Goal: Task Accomplishment & Management: Manage account settings

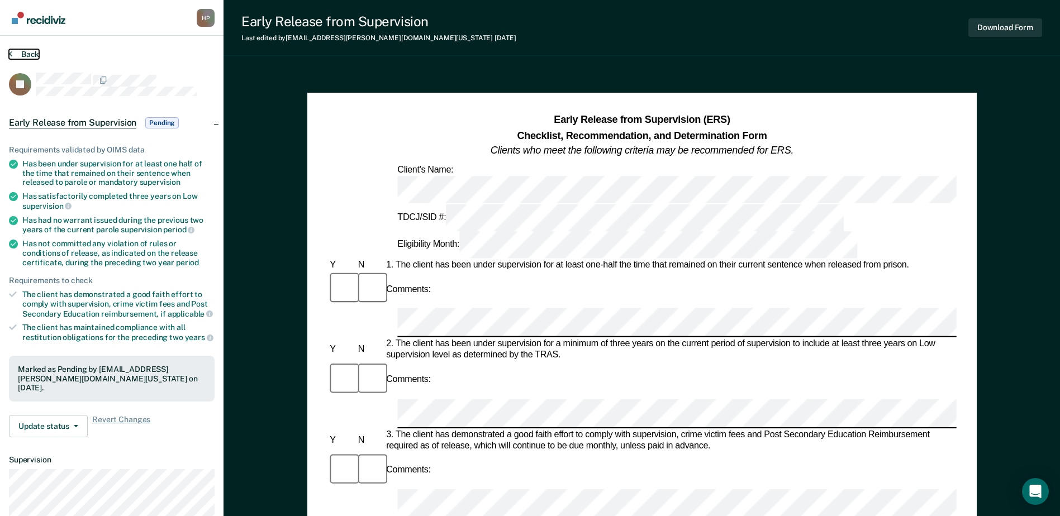
click at [21, 53] on button "Back" at bounding box center [24, 54] width 30 height 10
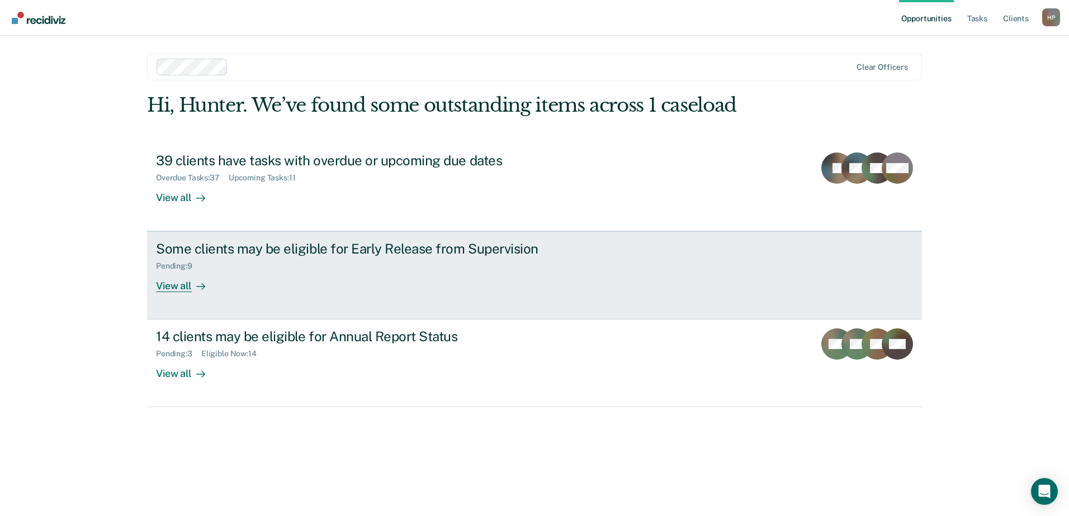
click at [260, 259] on div "Pending : 9" at bounding box center [352, 264] width 392 height 14
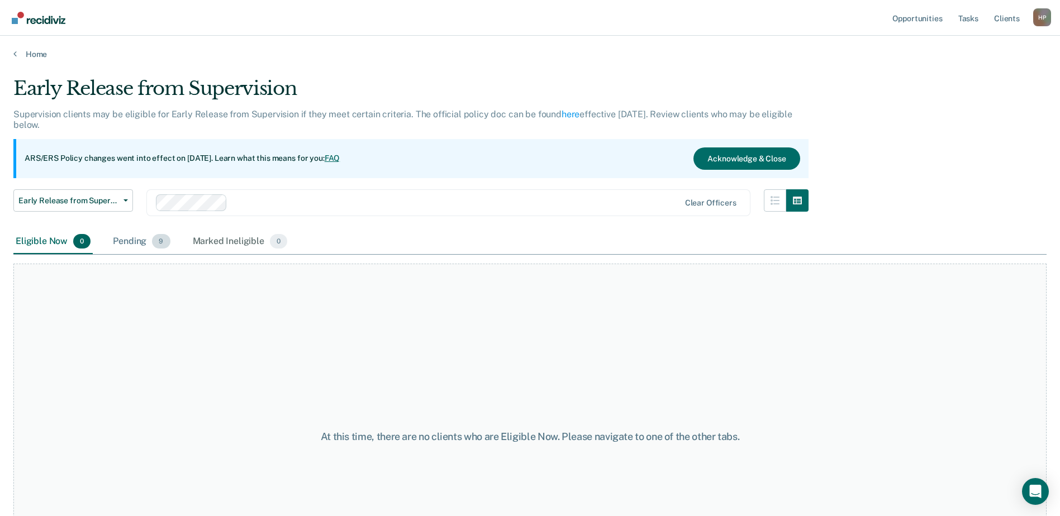
click at [126, 241] on div "Pending 9" at bounding box center [141, 242] width 61 height 25
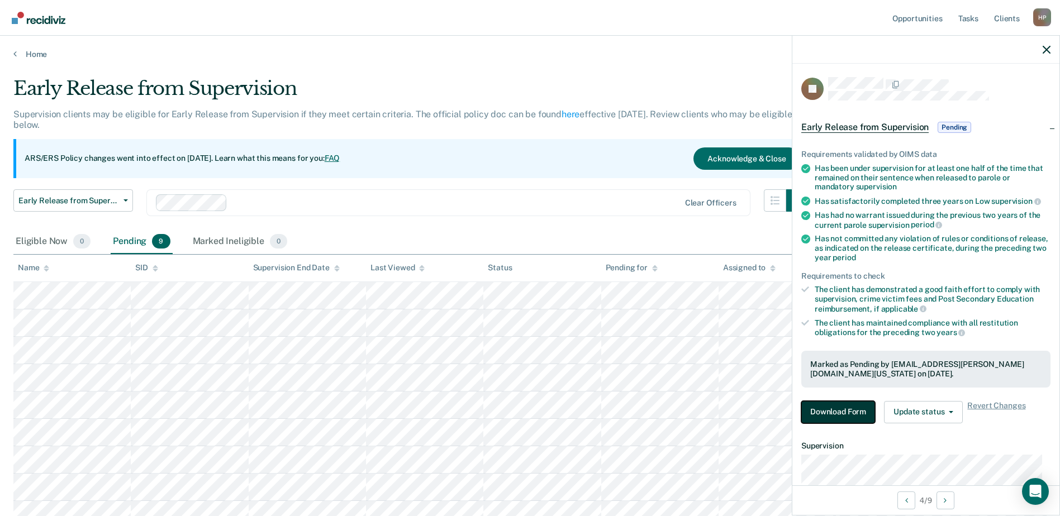
click at [832, 408] on button "Download Form" at bounding box center [839, 412] width 74 height 22
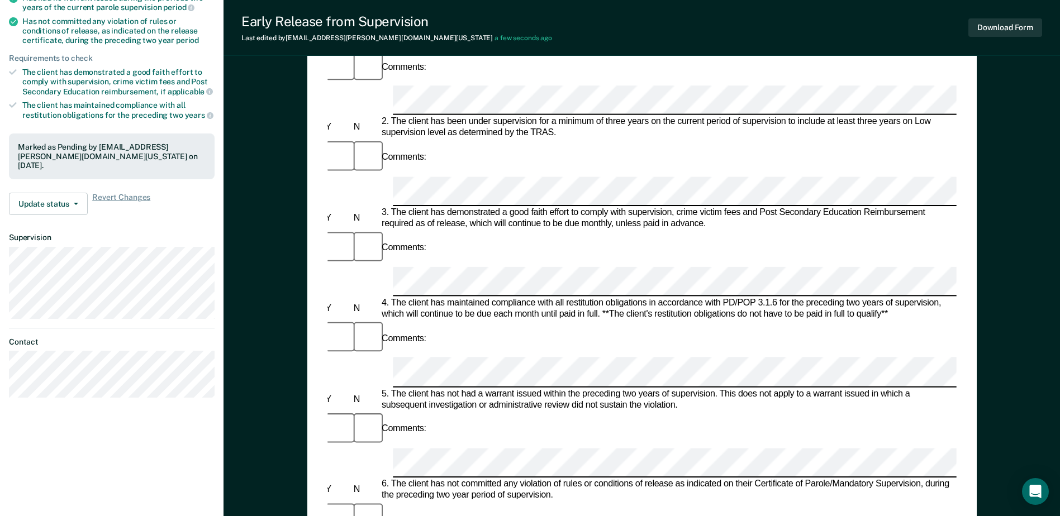
scroll to position [224, 0]
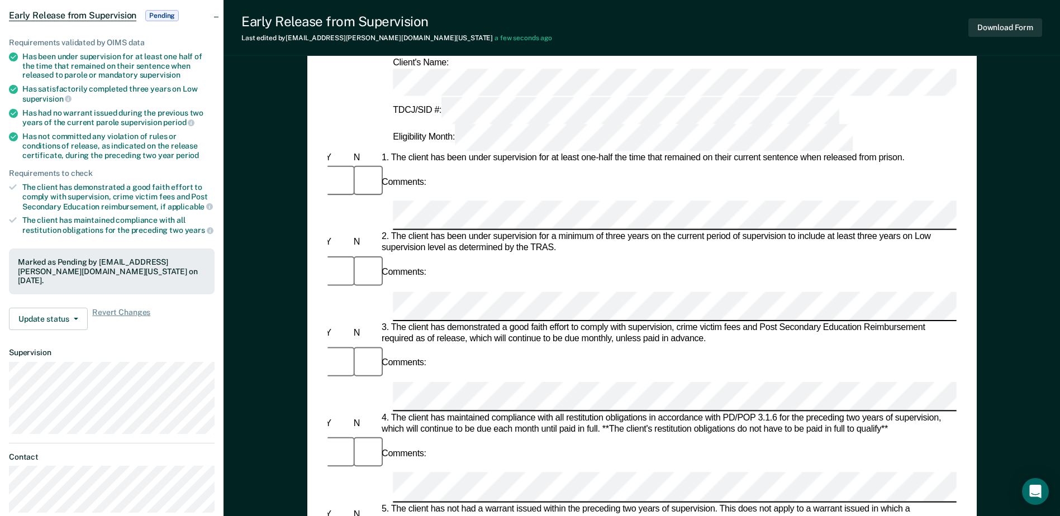
scroll to position [0, 0]
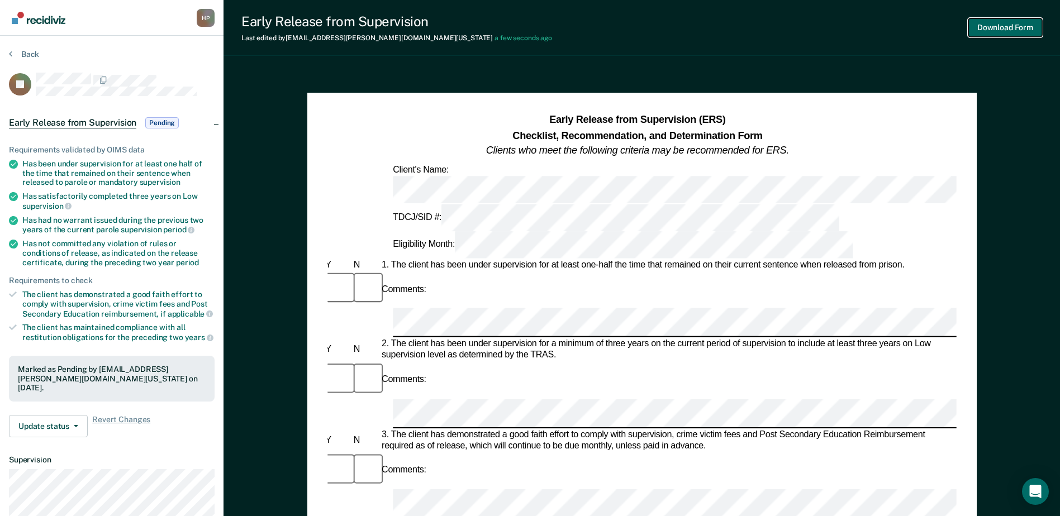
click at [1021, 30] on button "Download Form" at bounding box center [1006, 27] width 74 height 18
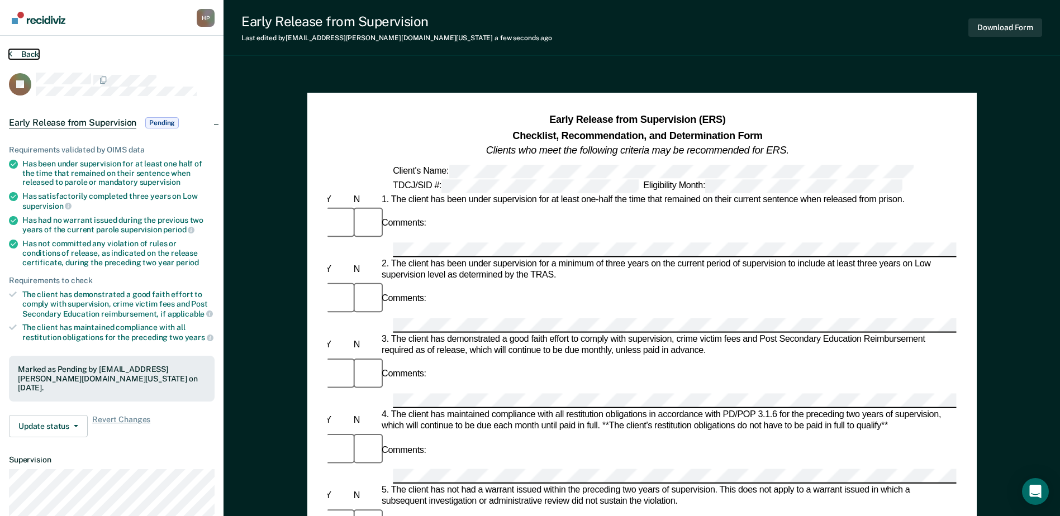
click at [27, 58] on button "Back" at bounding box center [24, 54] width 30 height 10
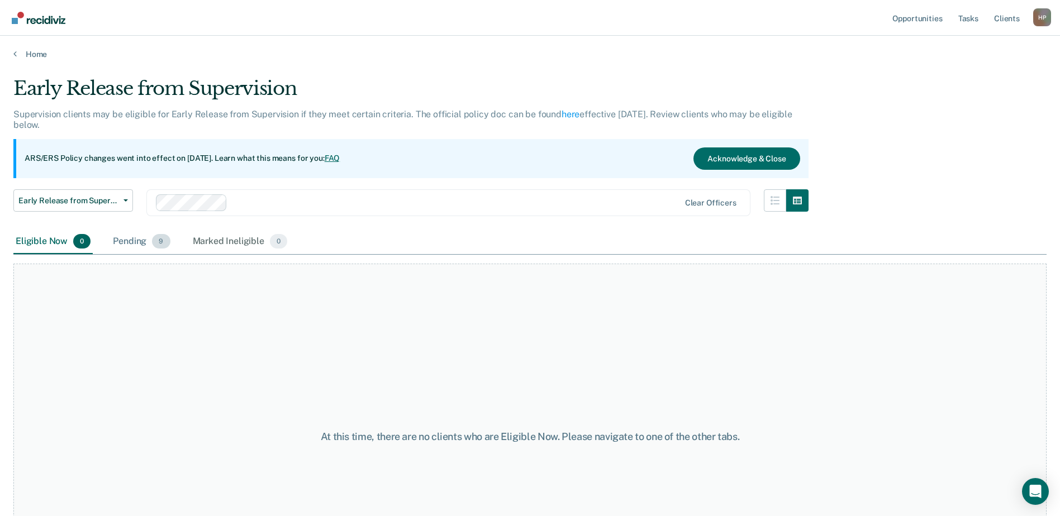
click at [124, 239] on div "Pending 9" at bounding box center [141, 242] width 61 height 25
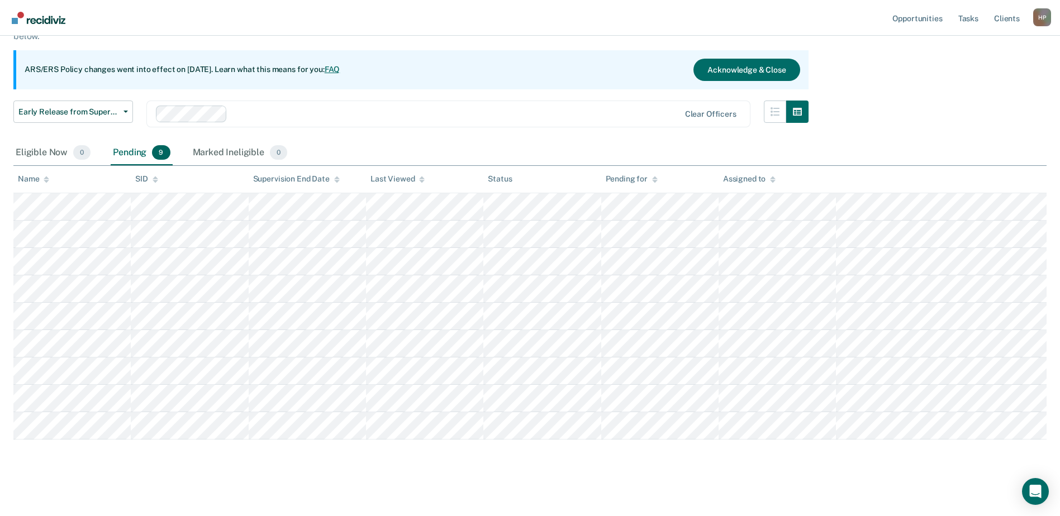
scroll to position [93, 0]
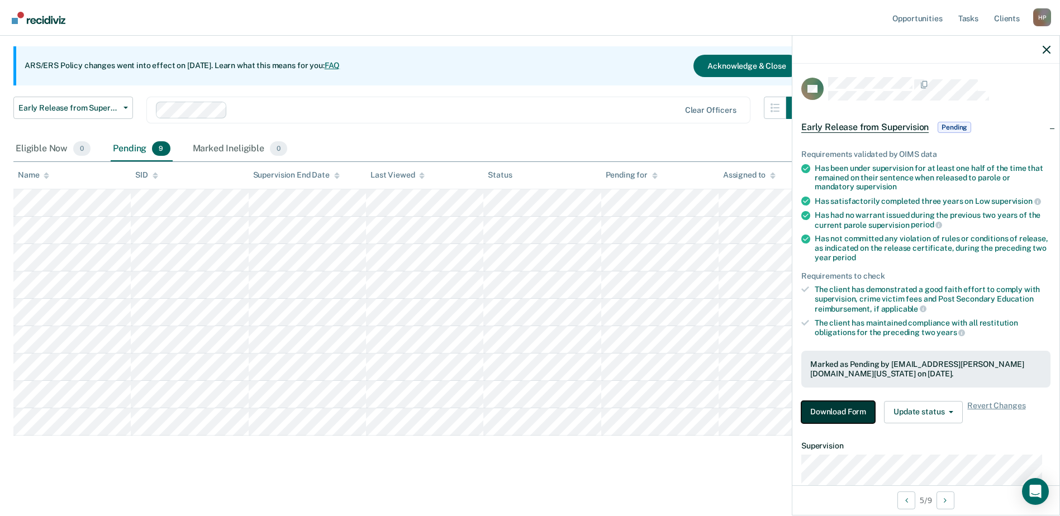
click at [836, 411] on button "Download Form" at bounding box center [839, 412] width 74 height 22
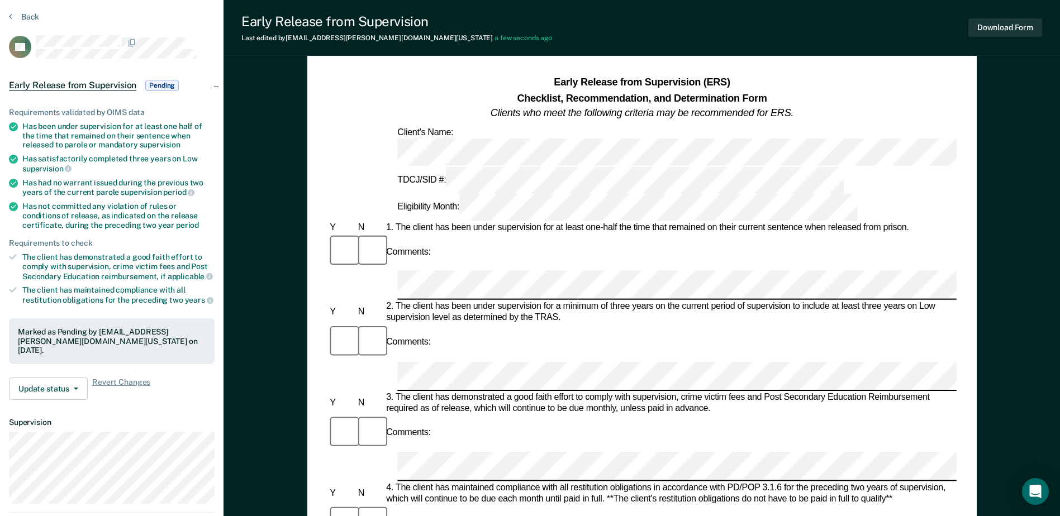
scroll to position [168, 0]
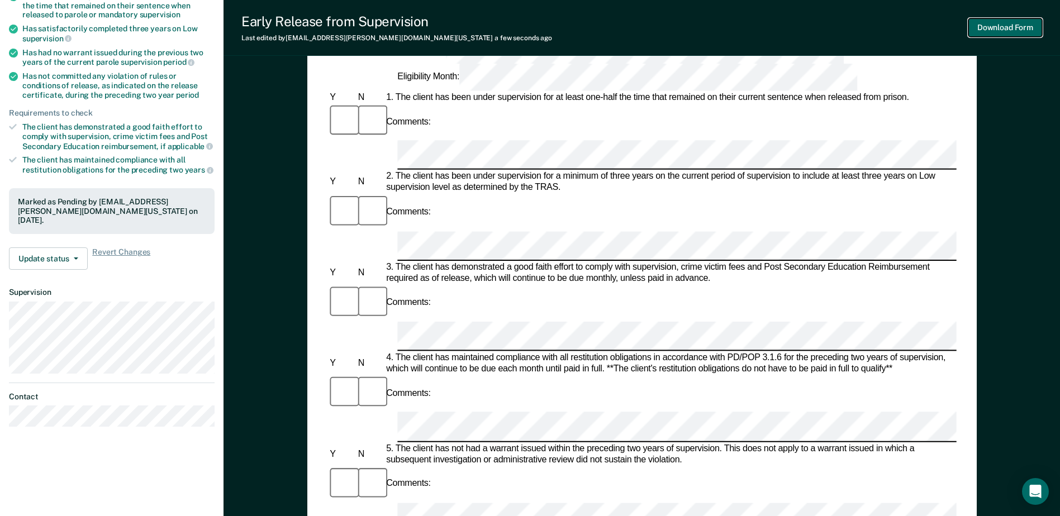
click at [1025, 26] on button "Download Form" at bounding box center [1006, 27] width 74 height 18
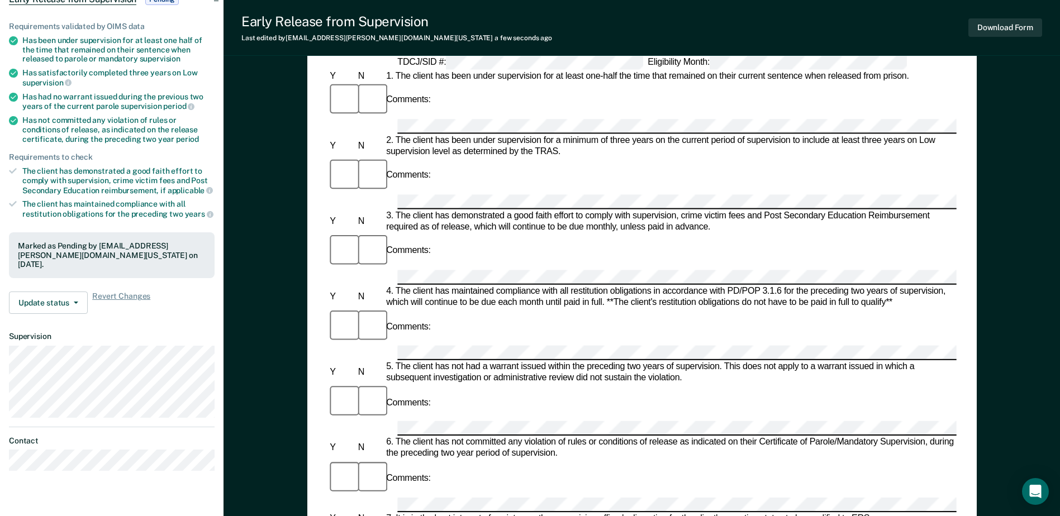
scroll to position [0, 0]
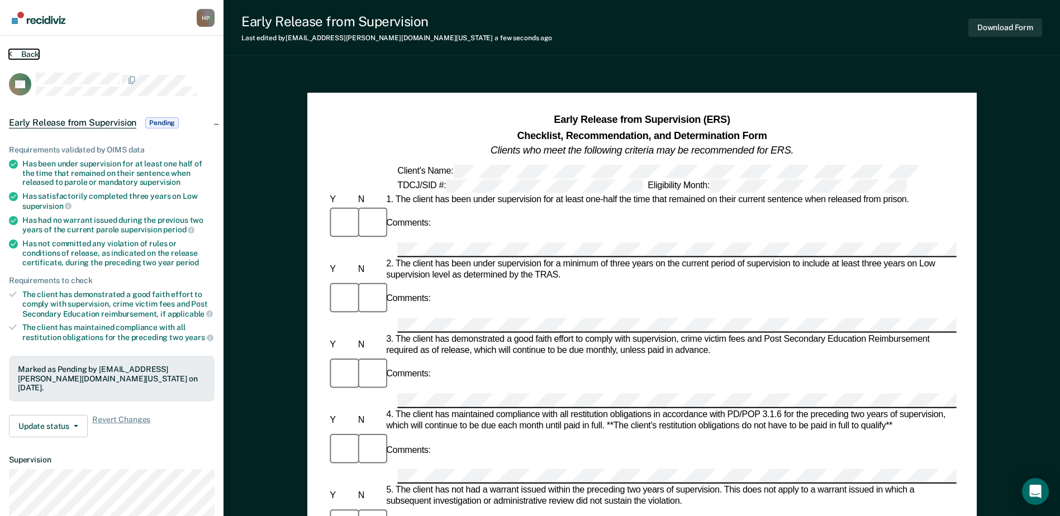
click at [31, 50] on button "Back" at bounding box center [24, 54] width 30 height 10
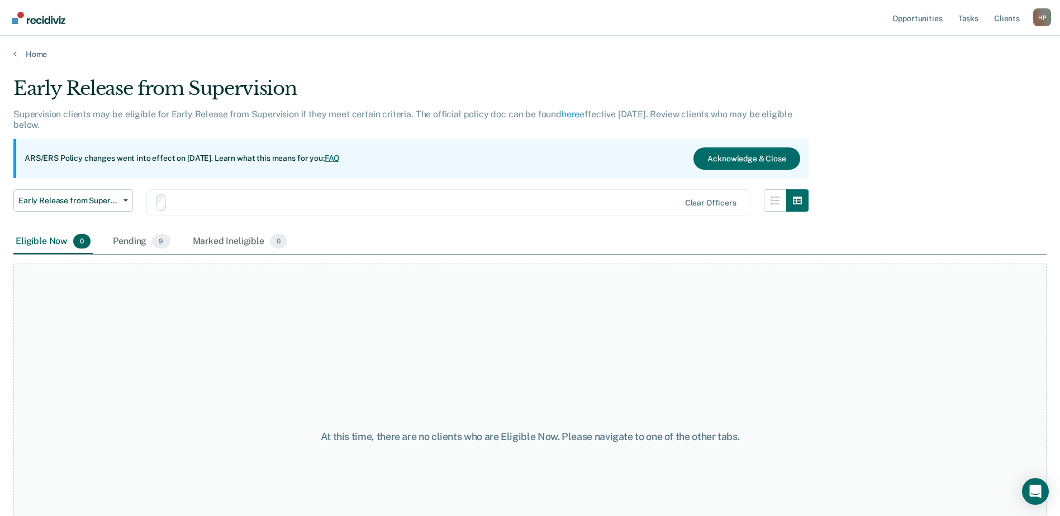
scroll to position [93, 0]
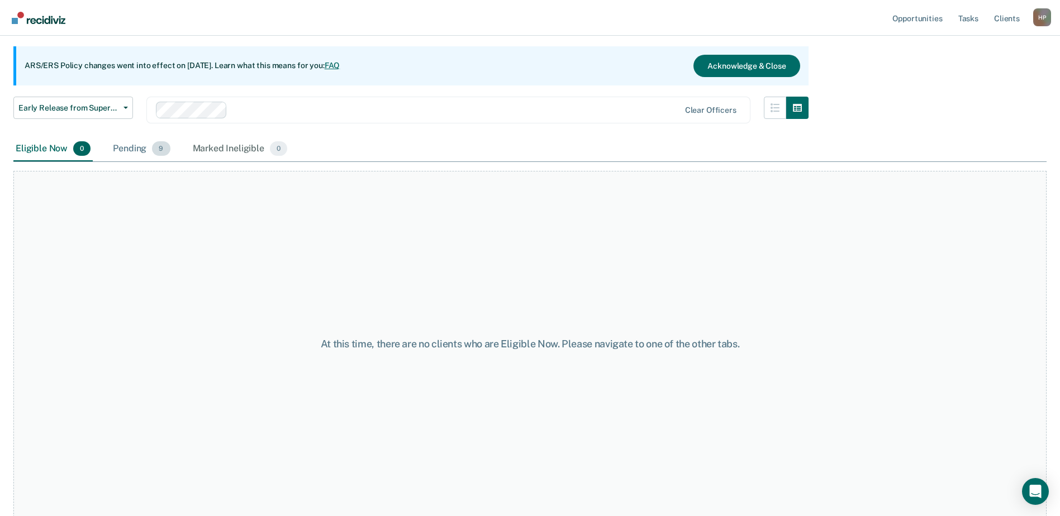
click at [133, 151] on div "Pending 9" at bounding box center [141, 149] width 61 height 25
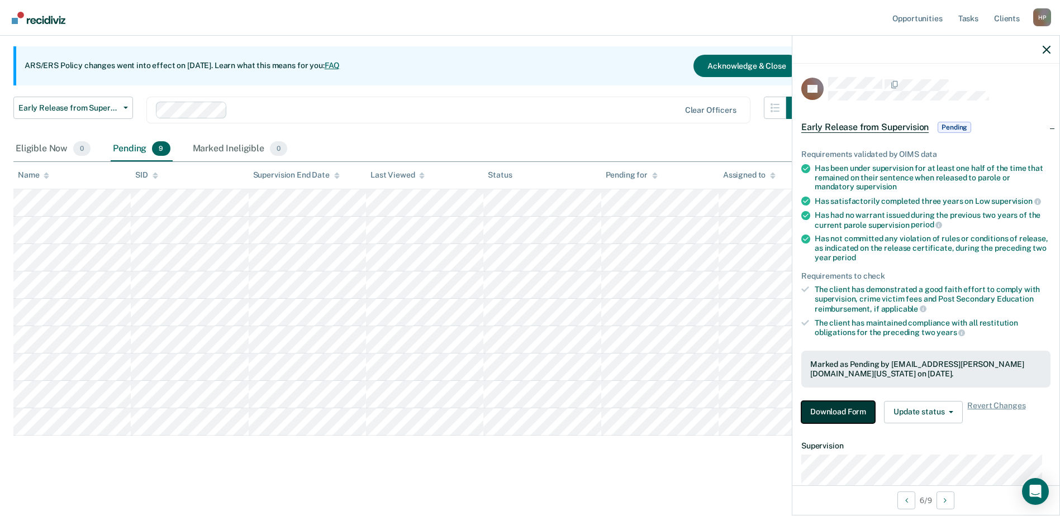
click at [830, 412] on button "Download Form" at bounding box center [839, 412] width 74 height 22
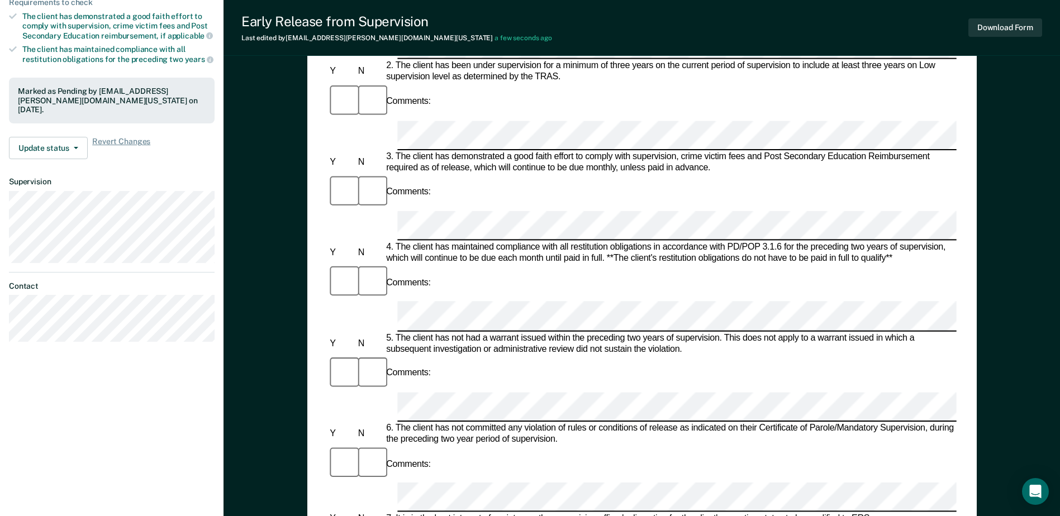
scroll to position [279, 0]
click at [1006, 29] on button "Download Form" at bounding box center [1006, 27] width 74 height 18
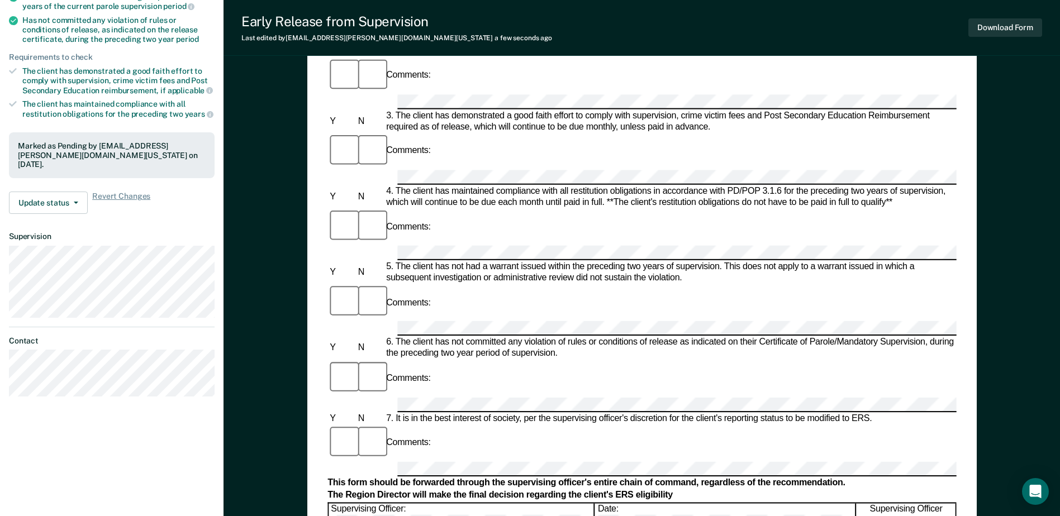
scroll to position [0, 0]
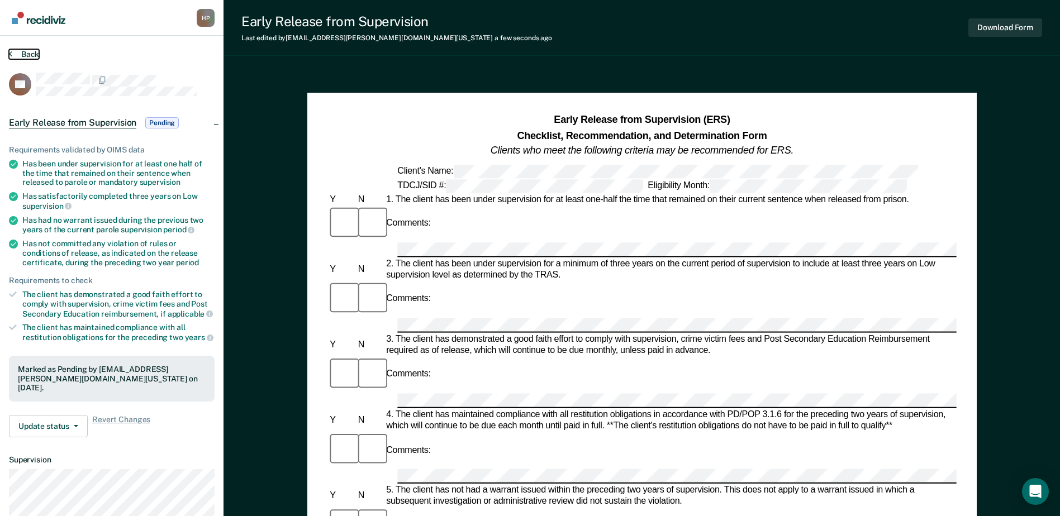
click at [22, 56] on button "Back" at bounding box center [24, 54] width 30 height 10
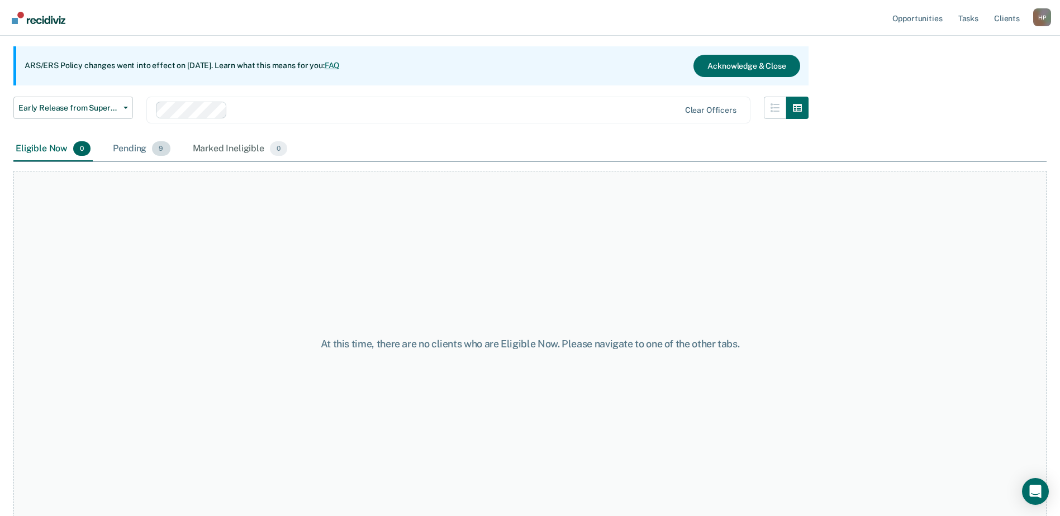
click at [133, 152] on div "Pending 9" at bounding box center [141, 149] width 61 height 25
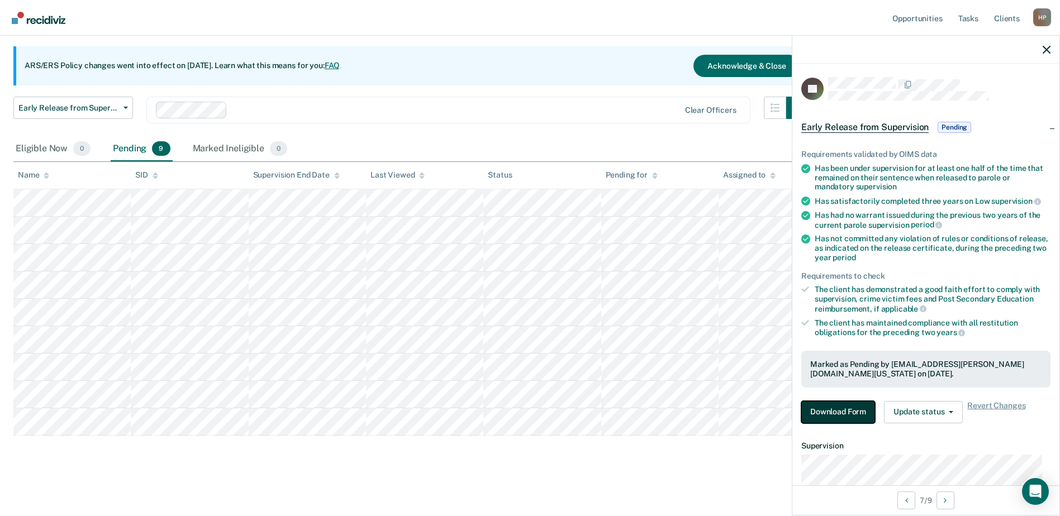
click at [835, 412] on button "Download Form" at bounding box center [839, 412] width 74 height 22
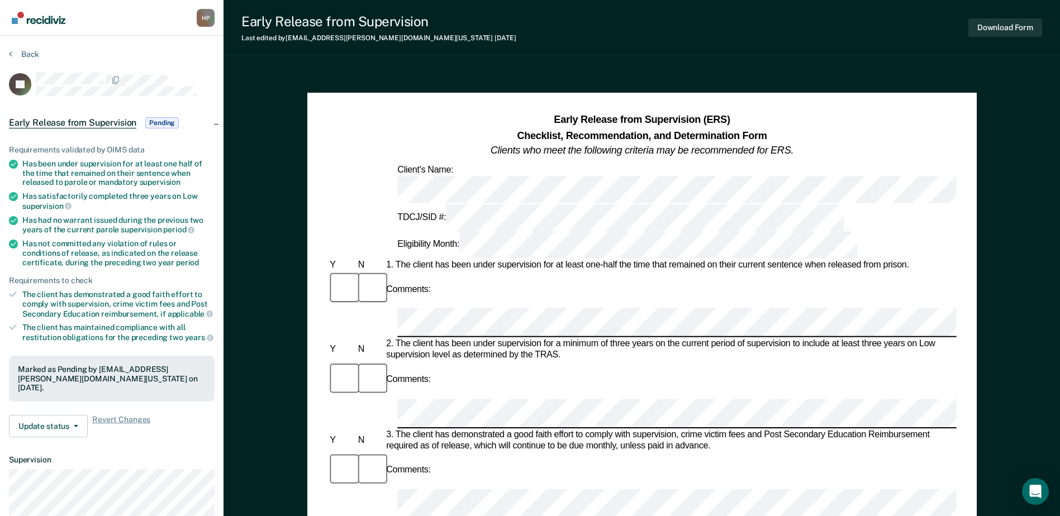
click at [567, 271] on div "Comments:" at bounding box center [642, 289] width 629 height 37
click at [786, 362] on div "Comments:" at bounding box center [642, 380] width 629 height 37
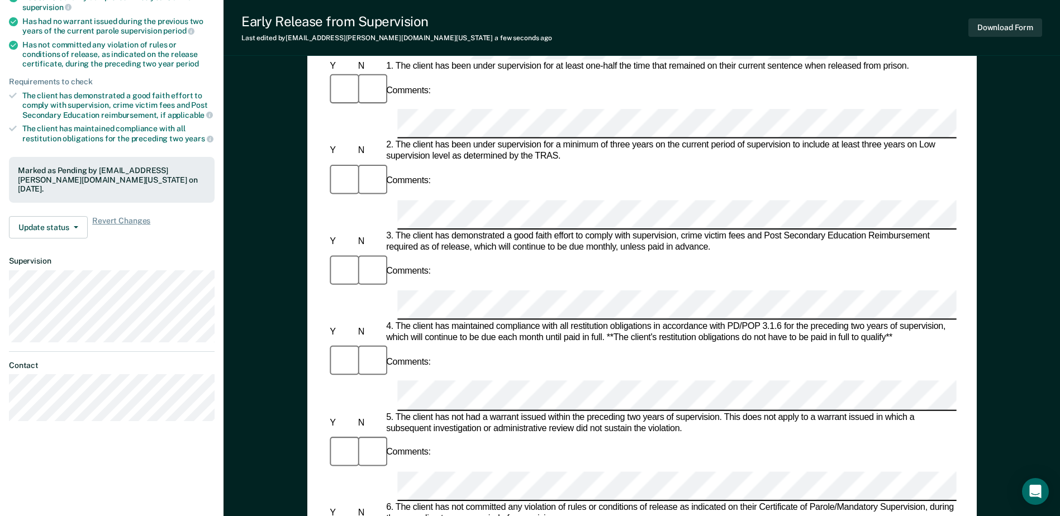
scroll to position [335, 0]
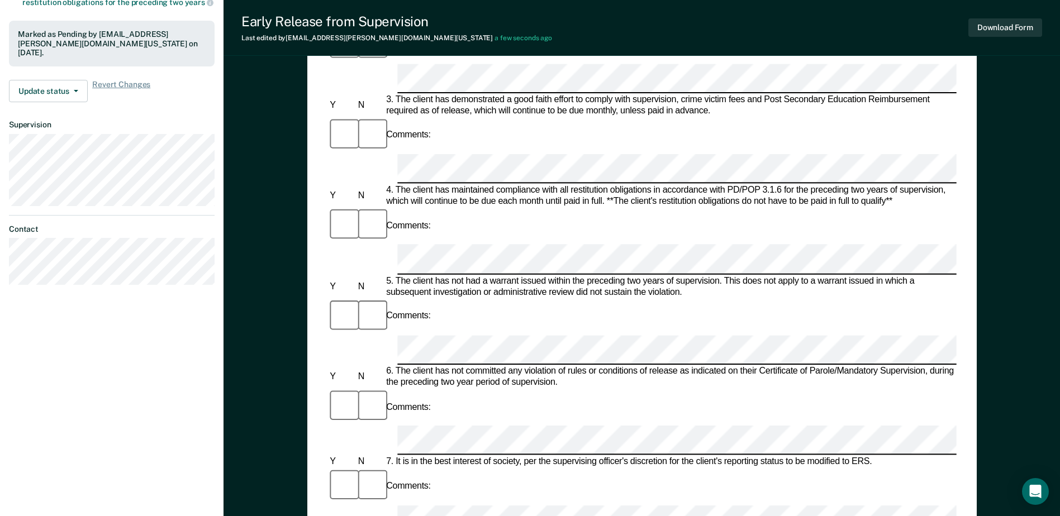
click at [528, 286] on form "Early Release from Supervision (ERS) Checklist, Recommendation, and Determinati…" at bounding box center [642, 439] width 629 height 1323
click at [1001, 23] on button "Download Form" at bounding box center [1006, 27] width 74 height 18
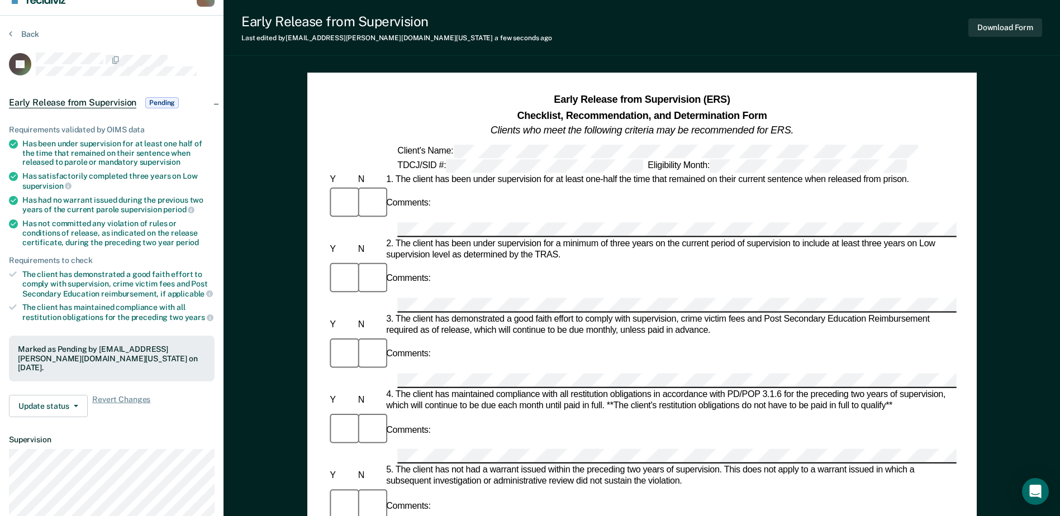
scroll to position [0, 0]
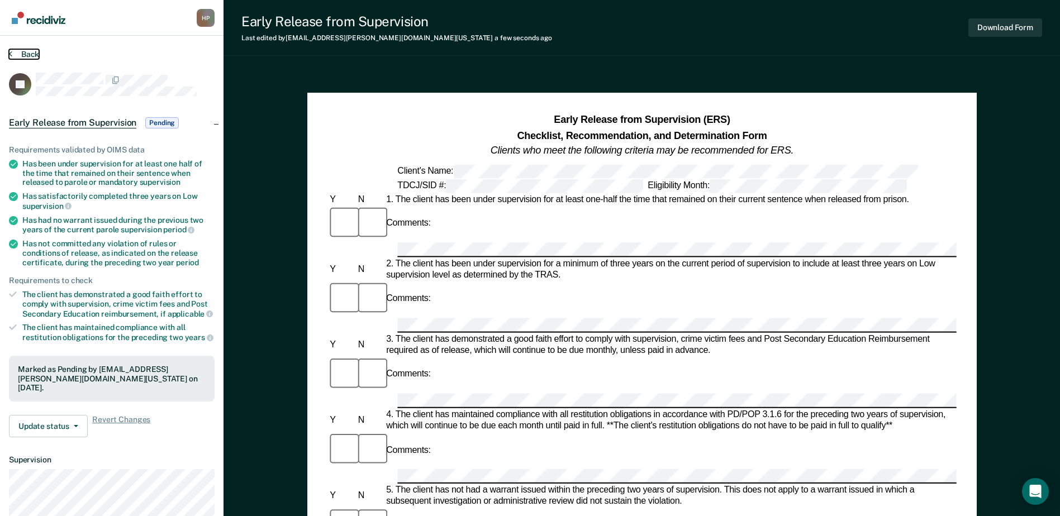
click at [17, 54] on button "Back" at bounding box center [24, 54] width 30 height 10
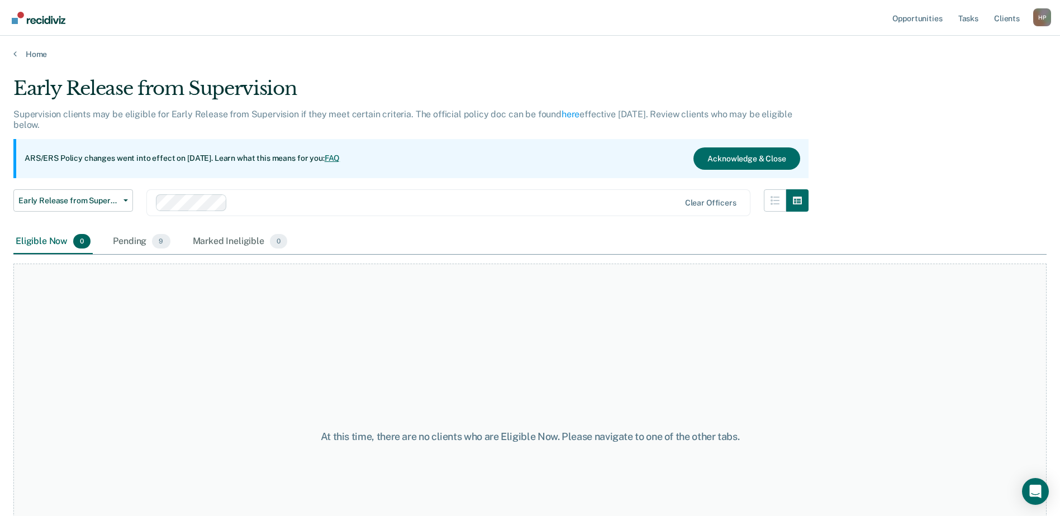
scroll to position [93, 0]
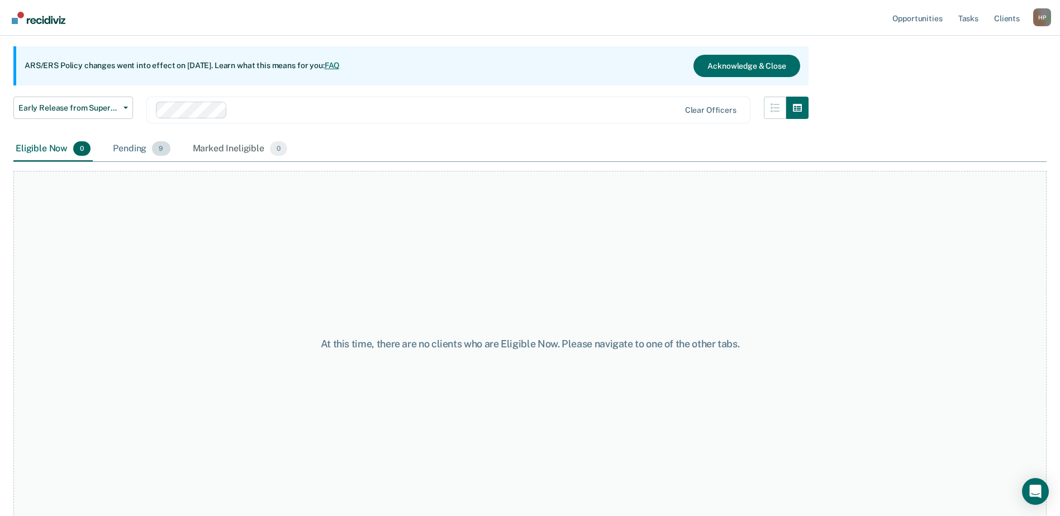
click at [120, 147] on div "Pending 9" at bounding box center [141, 149] width 61 height 25
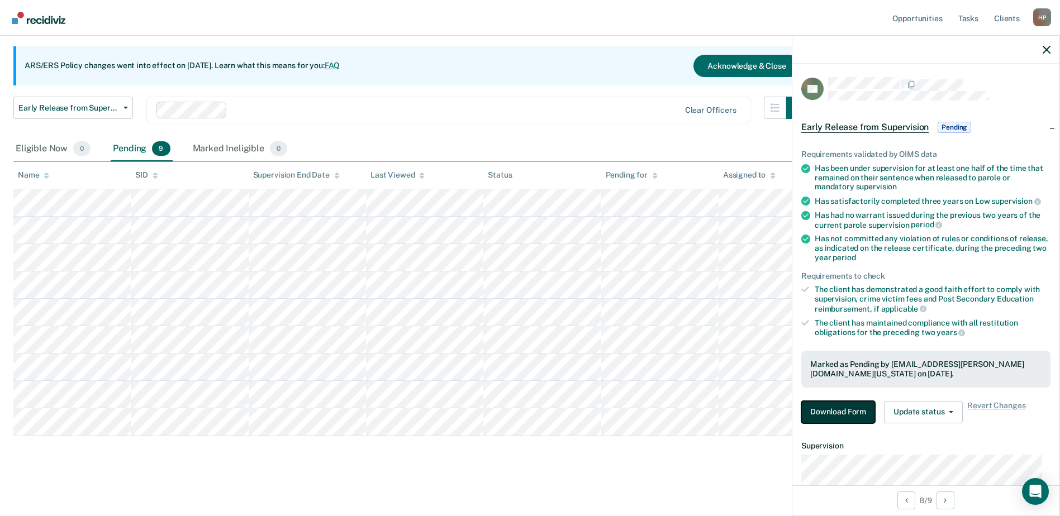
click at [845, 420] on button "Download Form" at bounding box center [839, 412] width 74 height 22
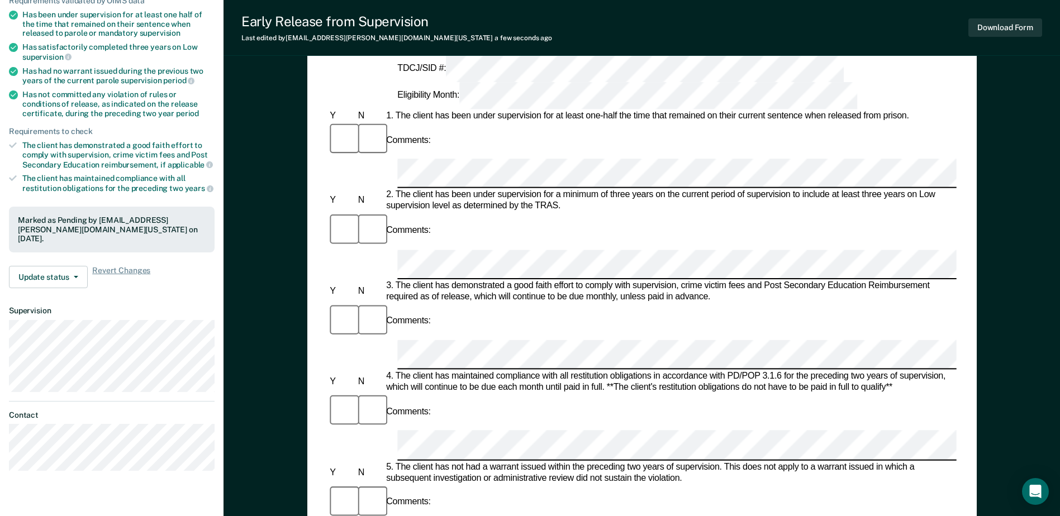
scroll to position [168, 0]
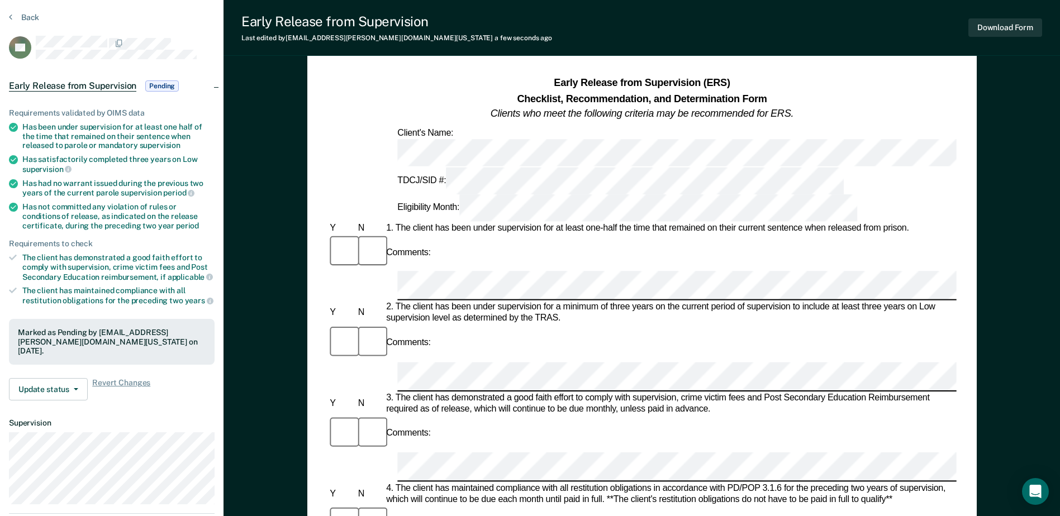
scroll to position [0, 0]
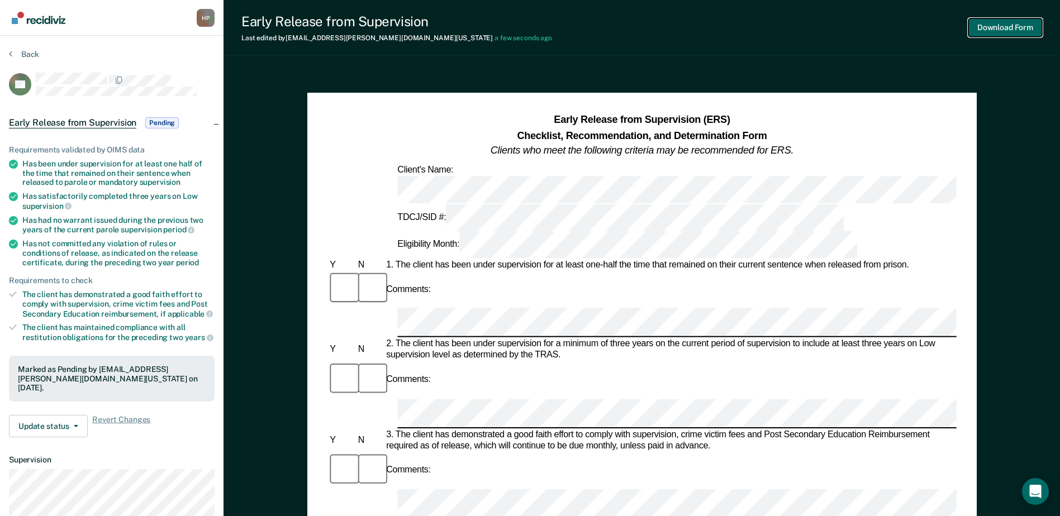
click at [994, 24] on button "Download Form" at bounding box center [1006, 27] width 74 height 18
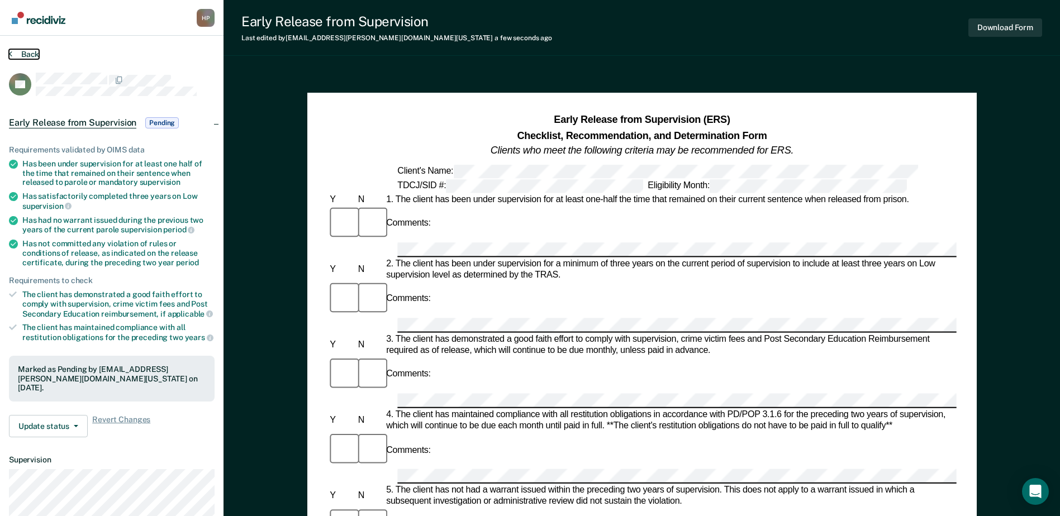
click at [22, 50] on button "Back" at bounding box center [24, 54] width 30 height 10
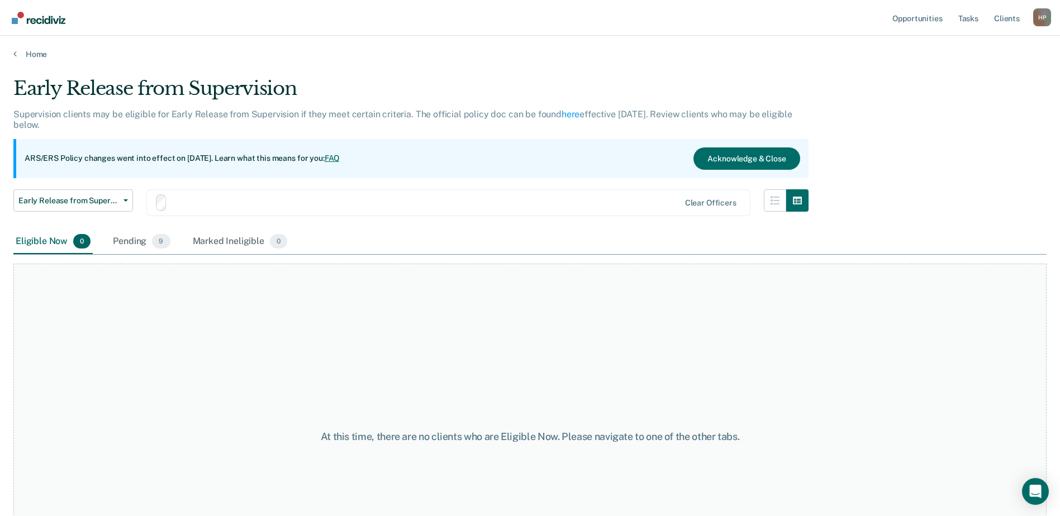
scroll to position [93, 0]
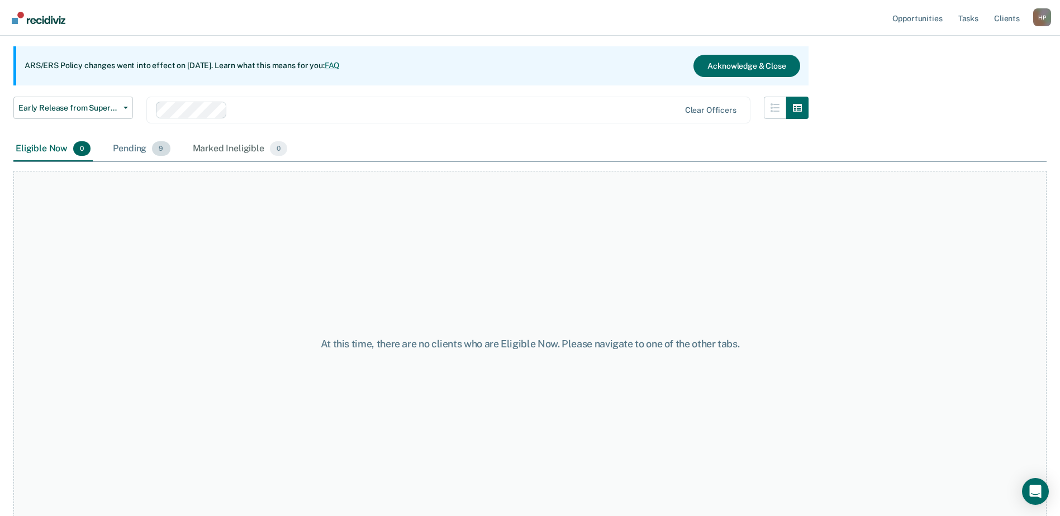
click at [130, 150] on div "Pending 9" at bounding box center [141, 149] width 61 height 25
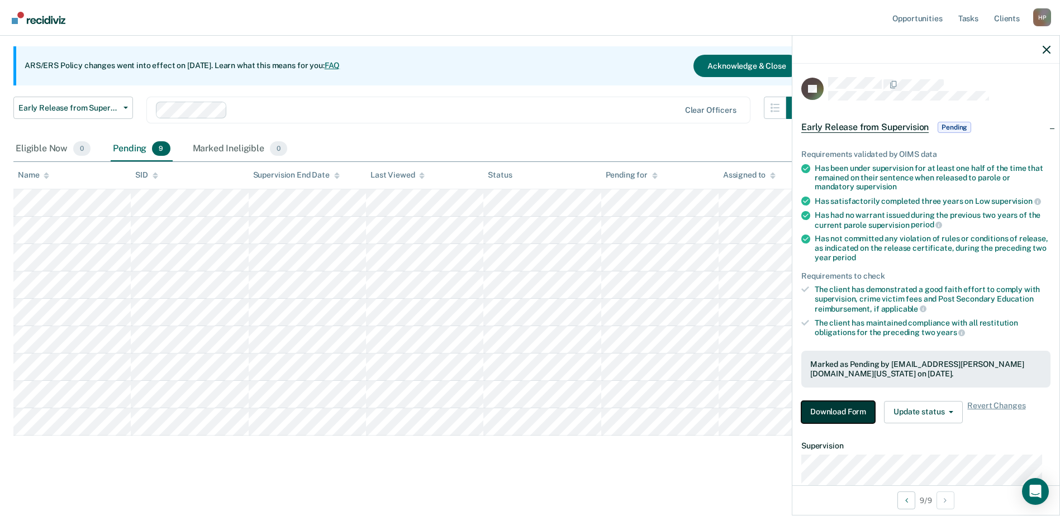
click at [841, 406] on button "Download Form" at bounding box center [839, 412] width 74 height 22
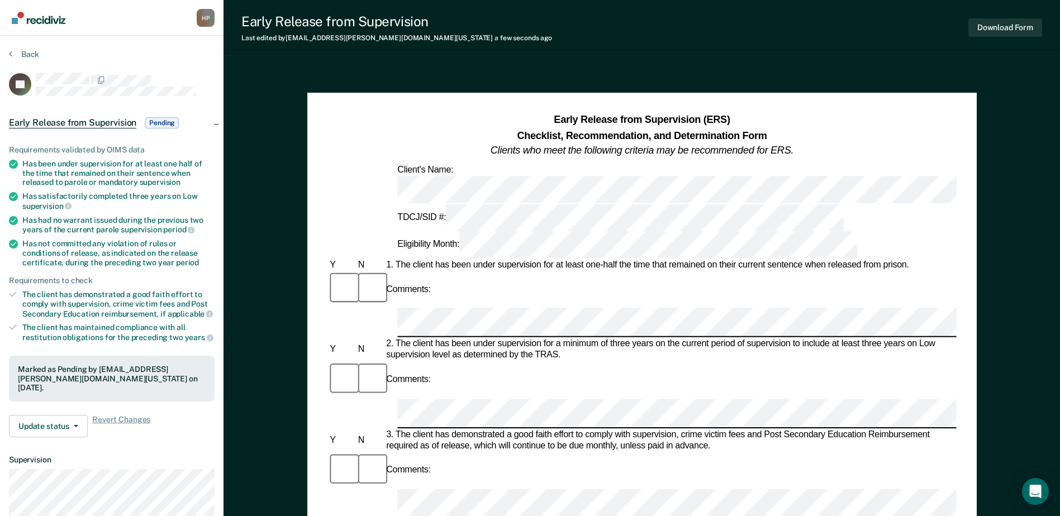
click at [478, 362] on div "Comments:" at bounding box center [642, 380] width 629 height 37
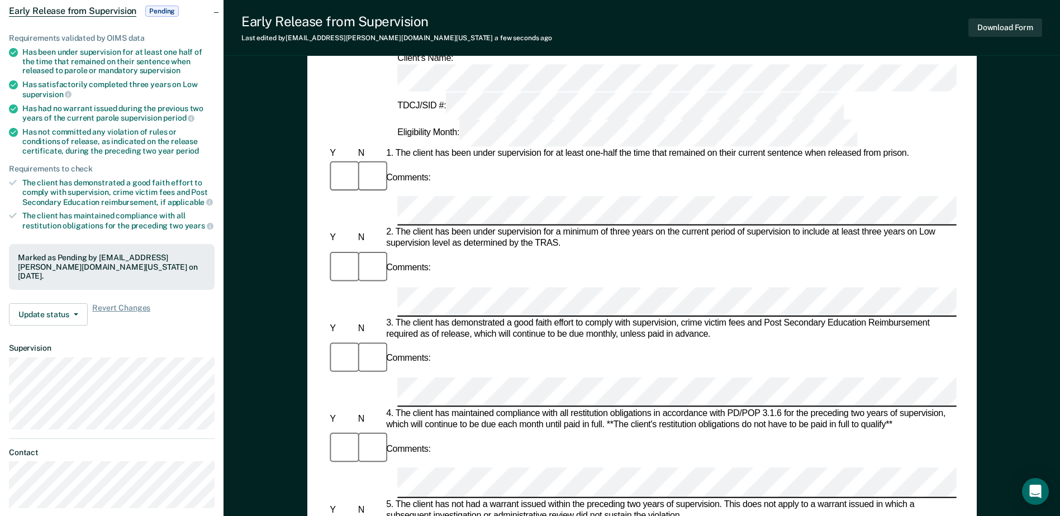
scroll to position [224, 0]
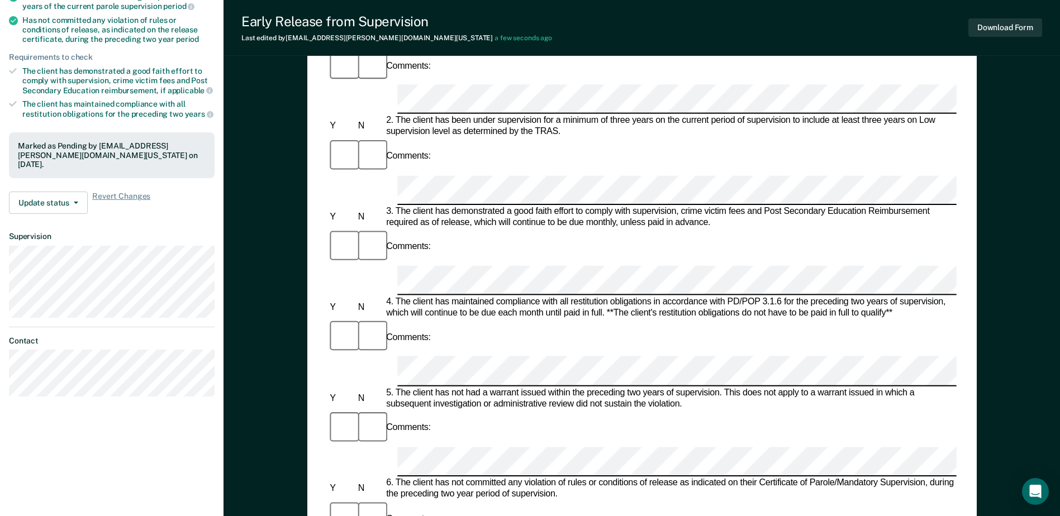
click at [1006, 20] on button "Download Form" at bounding box center [1006, 27] width 74 height 18
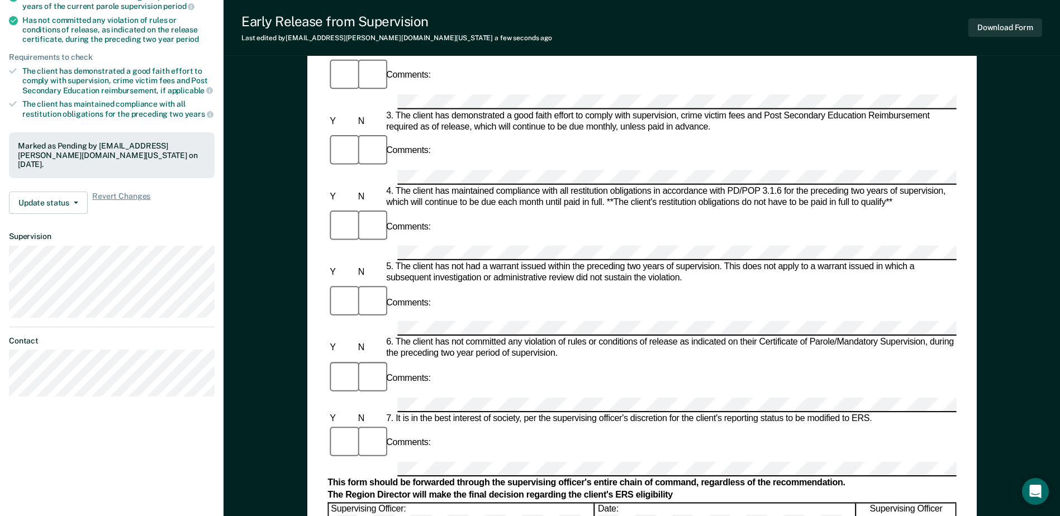
scroll to position [0, 0]
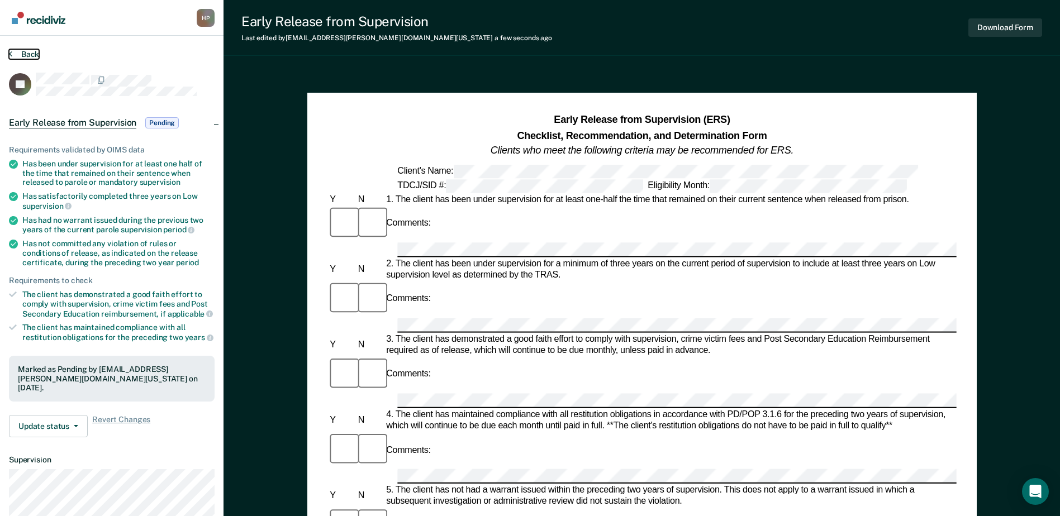
click at [35, 51] on button "Back" at bounding box center [24, 54] width 30 height 10
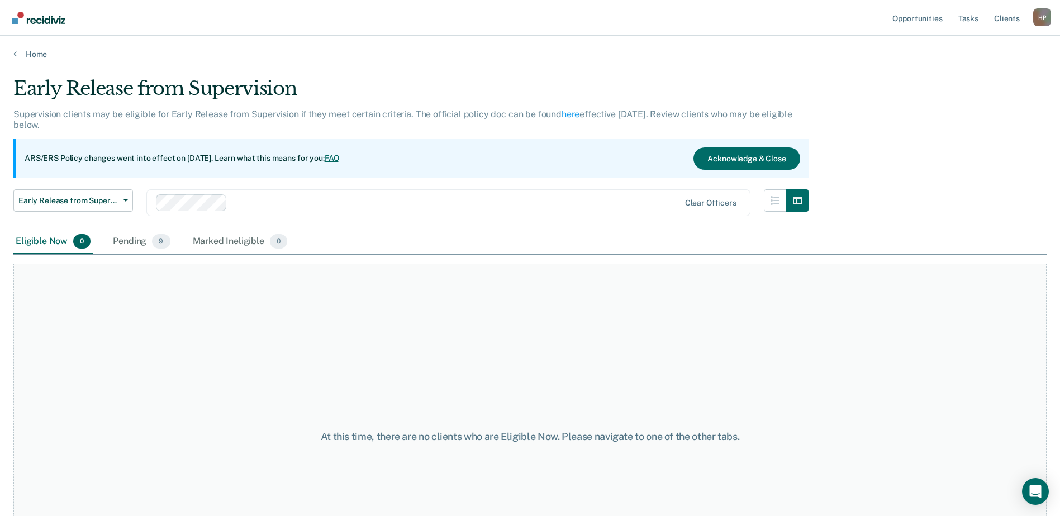
scroll to position [93, 0]
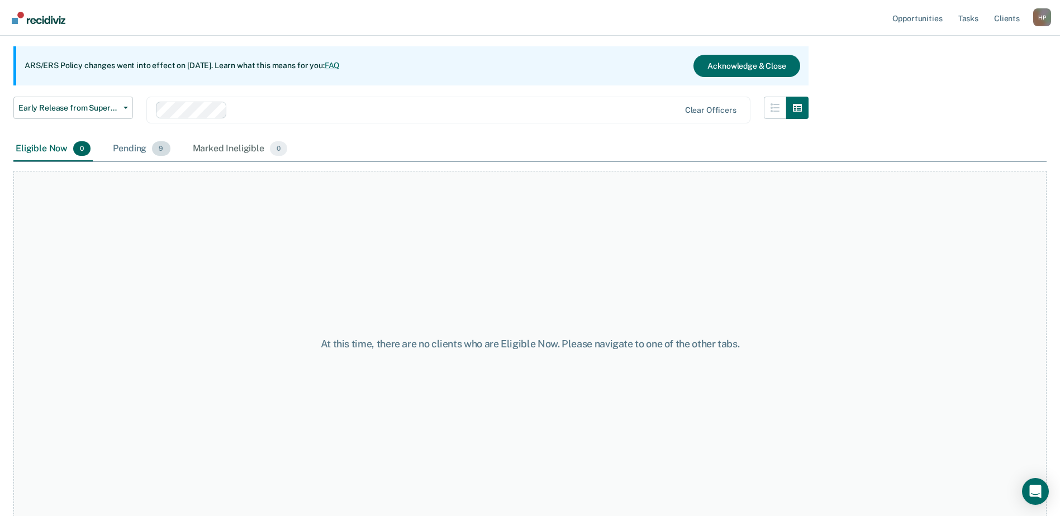
click at [118, 144] on div "Pending 9" at bounding box center [141, 149] width 61 height 25
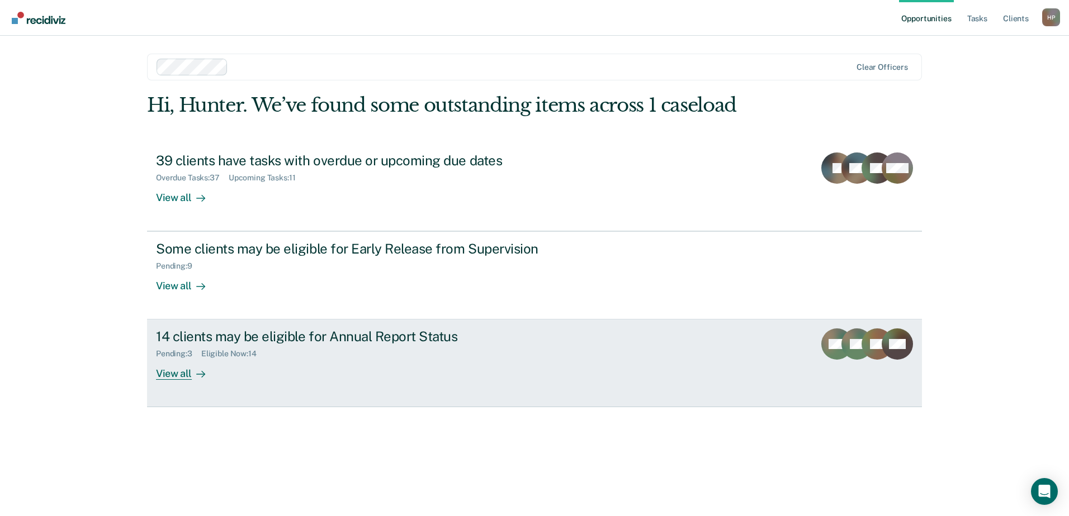
click at [221, 342] on div "14 clients may be eligible for Annual Report Status" at bounding box center [352, 337] width 392 height 16
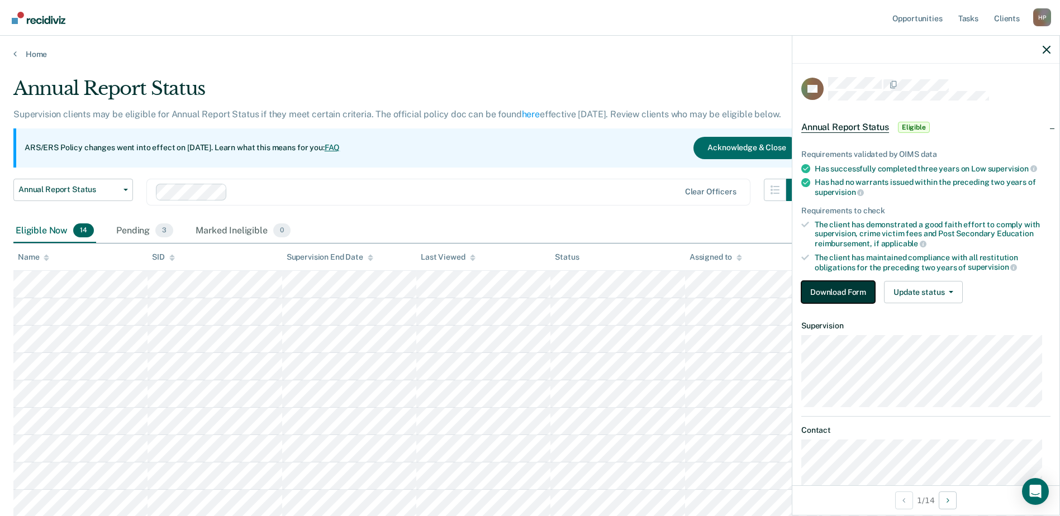
click at [828, 298] on button "Download Form" at bounding box center [839, 292] width 74 height 22
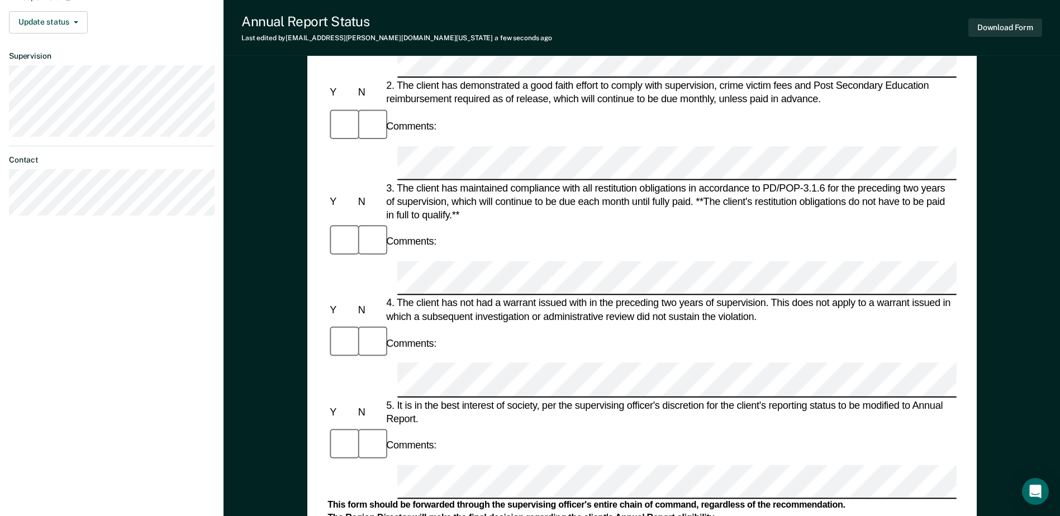
scroll to position [257, 0]
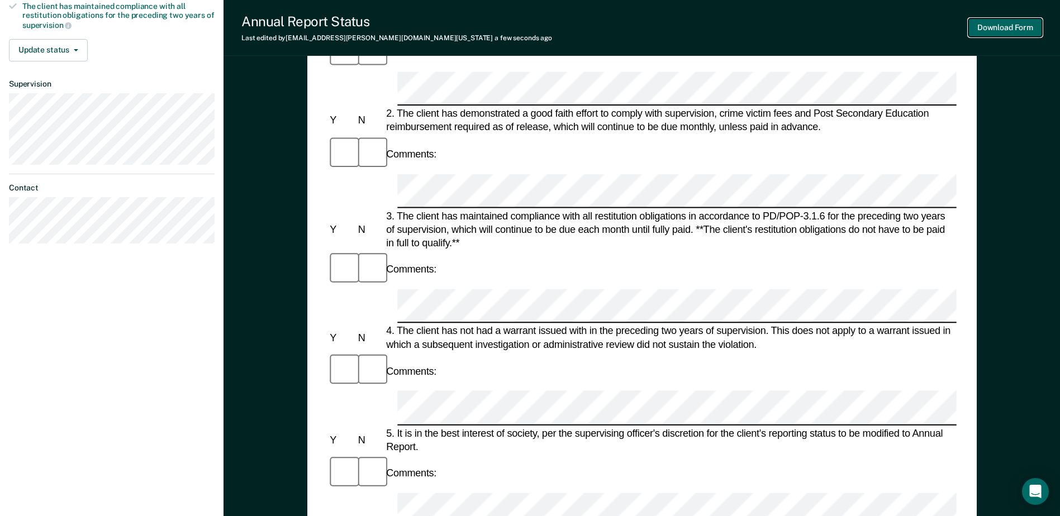
click at [990, 30] on button "Download Form" at bounding box center [1006, 27] width 74 height 18
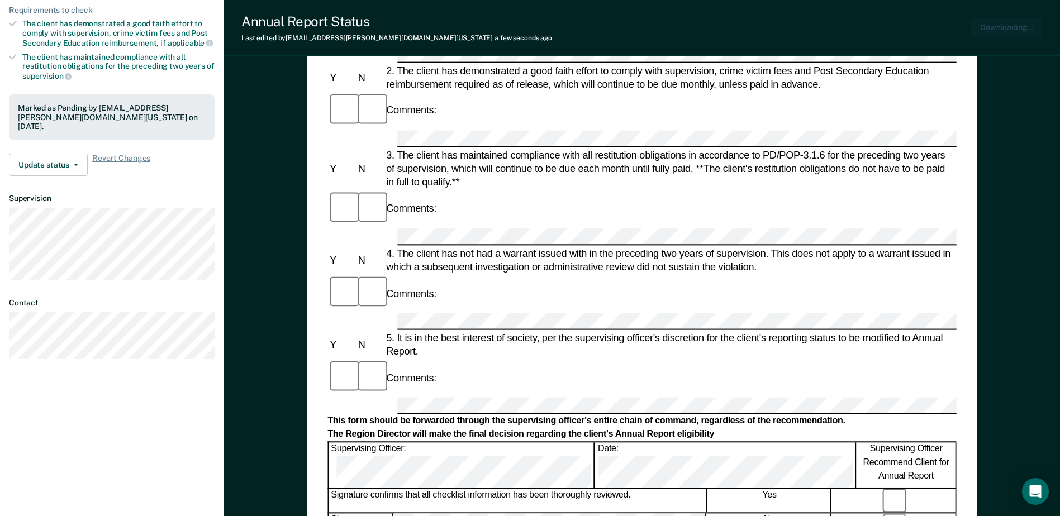
scroll to position [0, 0]
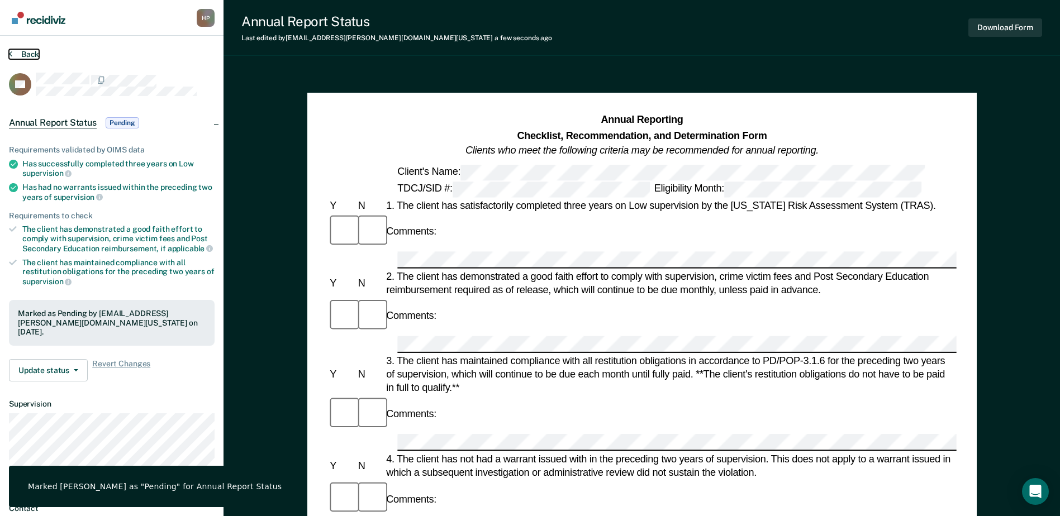
click at [23, 55] on button "Back" at bounding box center [24, 54] width 30 height 10
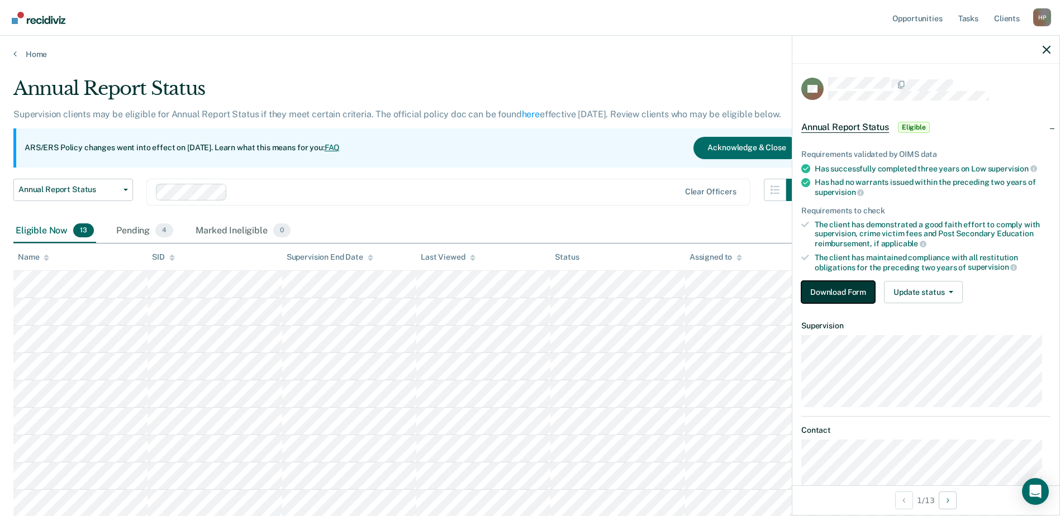
click at [829, 293] on button "Download Form" at bounding box center [839, 292] width 74 height 22
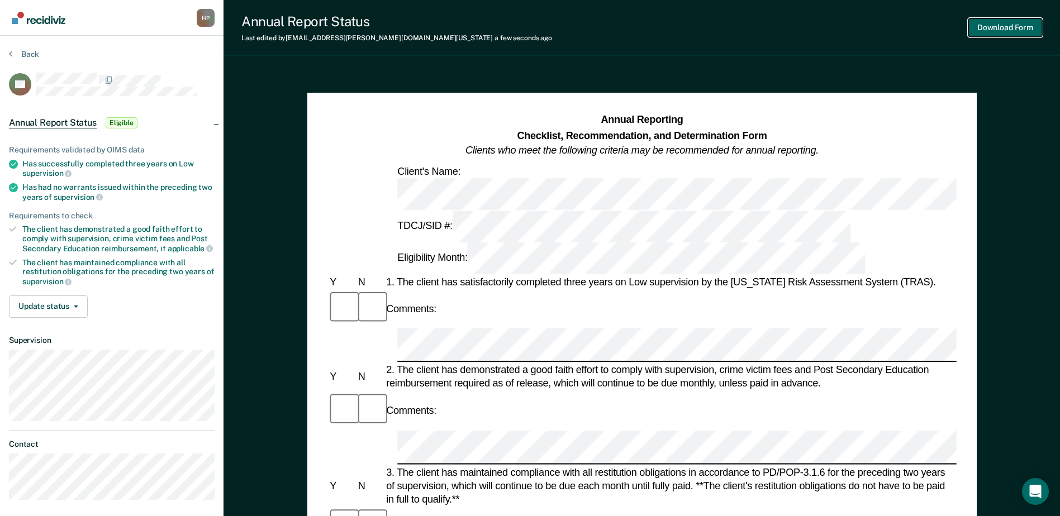
click at [988, 26] on button "Download Form" at bounding box center [1006, 27] width 74 height 18
